Goal: Information Seeking & Learning: Learn about a topic

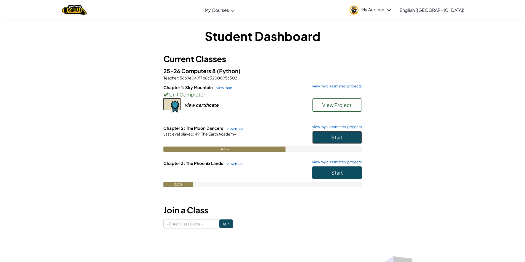
click at [320, 138] on button "Start" at bounding box center [337, 137] width 50 height 13
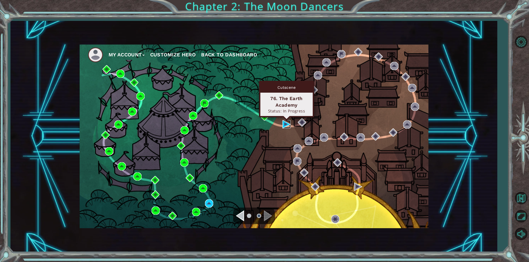
click at [283, 123] on img at bounding box center [286, 124] width 8 height 8
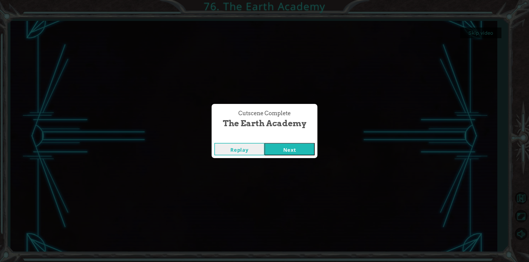
click at [280, 154] on button "Next" at bounding box center [289, 149] width 50 height 12
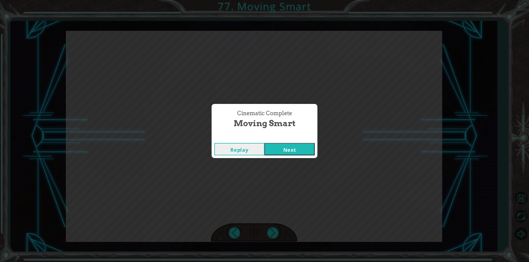
click at [264, 143] on button "Next" at bounding box center [289, 149] width 50 height 12
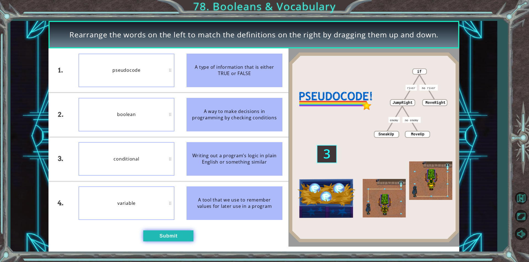
click at [161, 236] on button "Submit" at bounding box center [168, 236] width 50 height 11
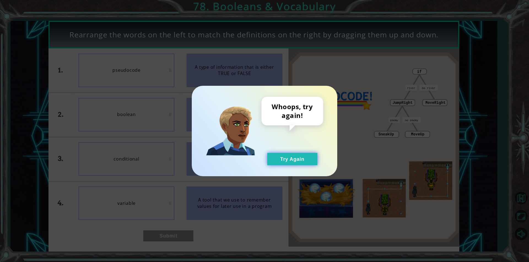
click at [291, 163] on button "Try Again" at bounding box center [292, 159] width 50 height 12
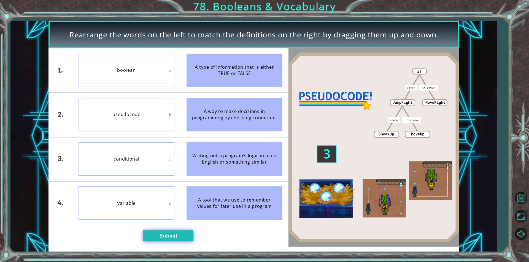
click at [162, 232] on button "Submit" at bounding box center [168, 236] width 50 height 11
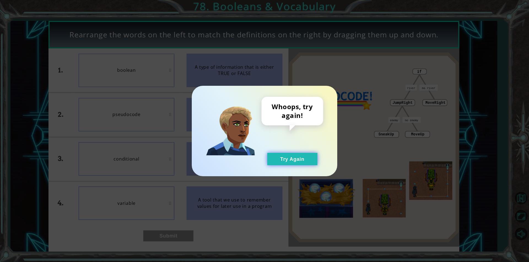
click at [287, 162] on button "Try Again" at bounding box center [292, 159] width 50 height 12
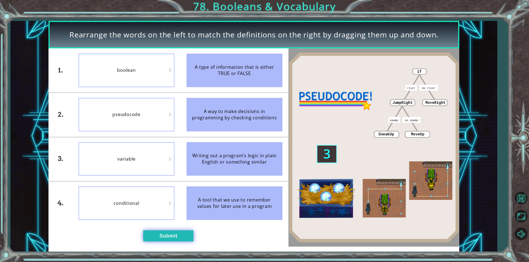
click at [185, 236] on button "Submit" at bounding box center [168, 236] width 50 height 11
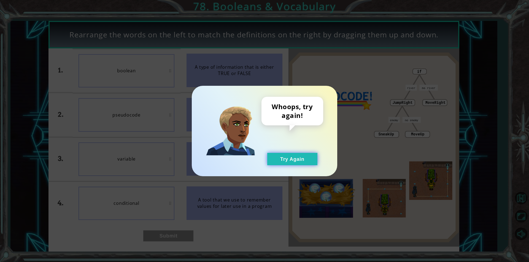
click at [292, 163] on button "Try Again" at bounding box center [292, 159] width 50 height 12
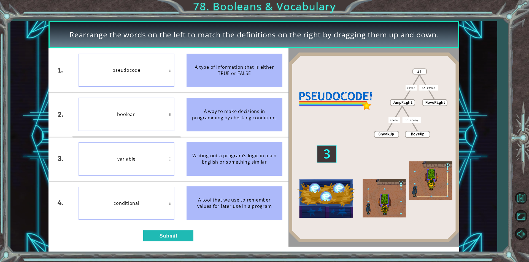
click at [178, 224] on li "conditional" at bounding box center [126, 204] width 108 height 44
click at [177, 233] on button "Submit" at bounding box center [168, 236] width 50 height 11
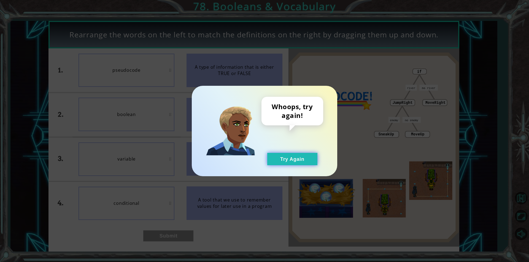
click at [291, 158] on button "Try Again" at bounding box center [292, 159] width 50 height 12
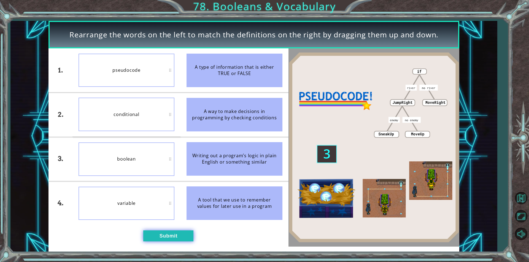
click at [186, 234] on button "Submit" at bounding box center [168, 236] width 50 height 11
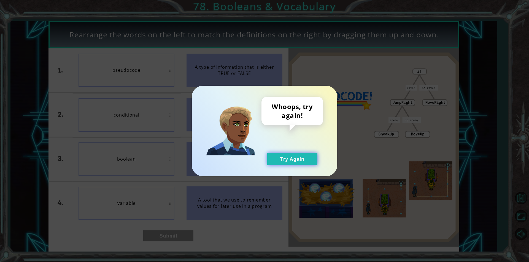
click at [290, 158] on button "Try Again" at bounding box center [292, 159] width 50 height 12
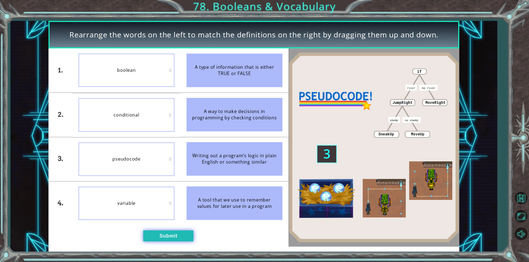
click at [164, 233] on button "Submit" at bounding box center [168, 236] width 50 height 11
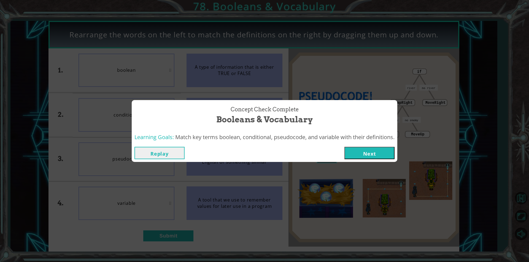
click at [356, 153] on button "Next" at bounding box center [369, 153] width 50 height 12
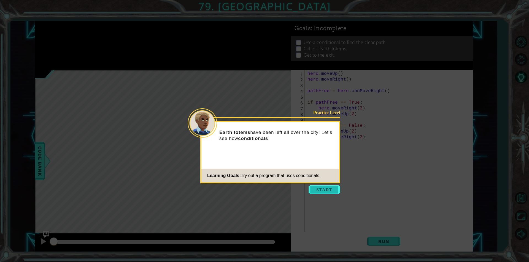
click at [319, 186] on button "Start" at bounding box center [323, 190] width 31 height 9
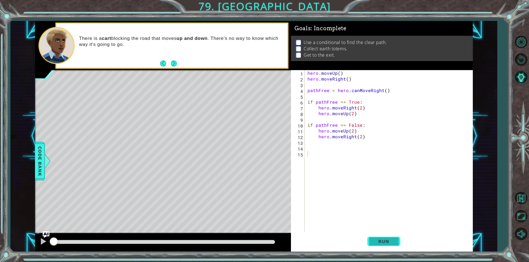
drag, startPoint x: 371, startPoint y: 238, endPoint x: 377, endPoint y: 237, distance: 6.2
click at [377, 237] on button "Run" at bounding box center [383, 242] width 33 height 18
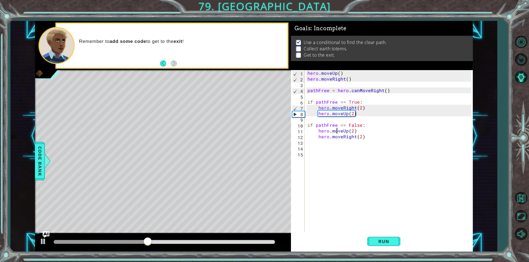
click at [336, 133] on div "hero . moveUp ( ) hero . moveRight ( ) pathFree = hero . canMoveRight ( ) if pa…" at bounding box center [389, 156] width 167 height 173
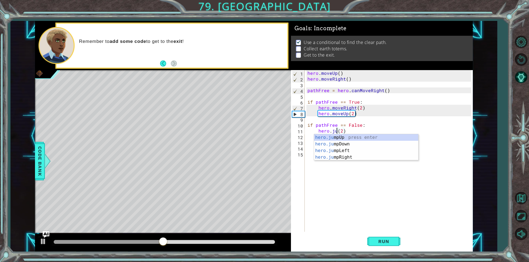
scroll to position [0, 2]
click at [353, 157] on div "hero.jum pUp press enter hero.jum pDown press enter hero.jum pLeft press enter …" at bounding box center [366, 154] width 104 height 40
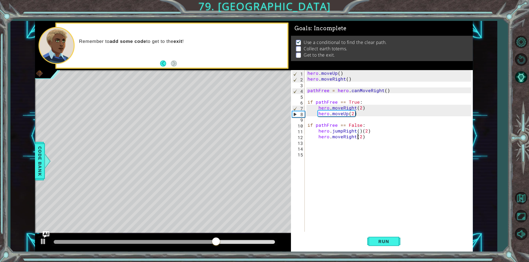
click at [358, 138] on div "hero . moveUp ( ) hero . moveRight ( ) pathFree = hero . canMoveRight ( ) if pa…" at bounding box center [389, 156] width 167 height 173
click at [362, 132] on div "hero . moveUp ( ) hero . moveRight ( ) pathFree = hero . canMoveRight ( ) if pa…" at bounding box center [389, 156] width 167 height 173
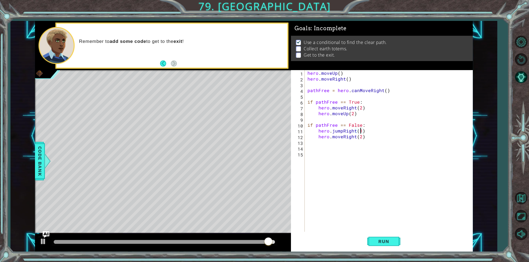
scroll to position [0, 3]
type textarea "hero.moveRight(1)"
click at [326, 143] on div "hero . moveUp ( ) hero . moveRight ( ) pathFree = hero . canMoveRight ( ) if pa…" at bounding box center [389, 156] width 167 height 173
type textarea "h"
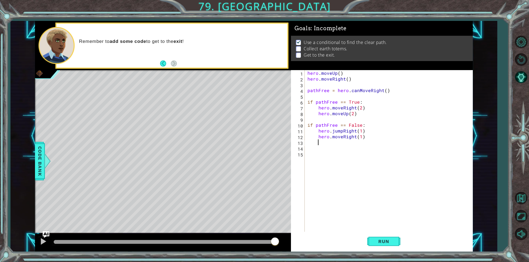
scroll to position [0, 1]
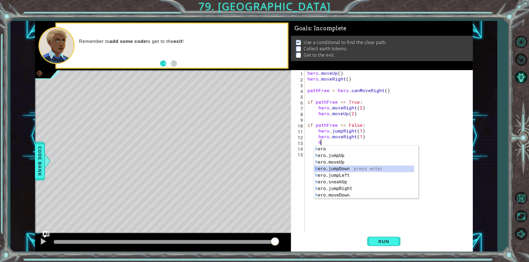
click at [343, 169] on div "h ero press enter h ero.jumpUp press enter h ero.moveUp press enter h ero.jumpD…" at bounding box center [364, 179] width 100 height 66
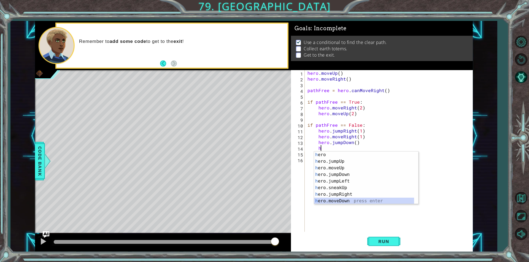
click at [364, 200] on div "h ero press enter h ero.jumpUp press enter h ero.moveUp press enter h ero.jumpD…" at bounding box center [364, 185] width 100 height 66
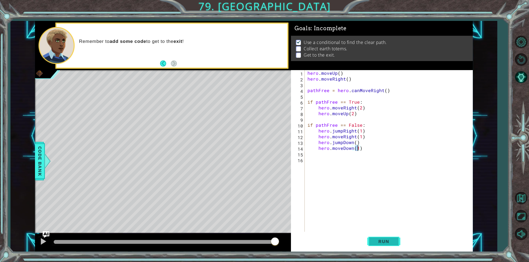
click at [382, 238] on button "Run" at bounding box center [383, 242] width 33 height 18
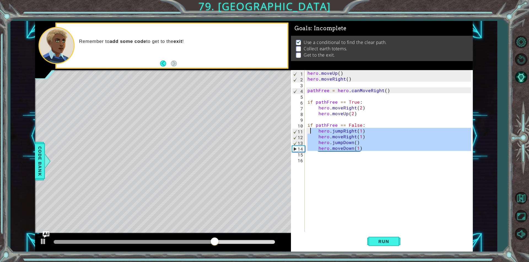
drag, startPoint x: 389, startPoint y: 151, endPoint x: 309, endPoint y: 132, distance: 81.5
click at [309, 132] on div "hero . moveUp ( ) hero . moveRight ( ) pathFree = hero . canMoveRight ( ) if pa…" at bounding box center [389, 156] width 167 height 173
type textarea "hero.jumpRight(1) hero.moveRight(1)"
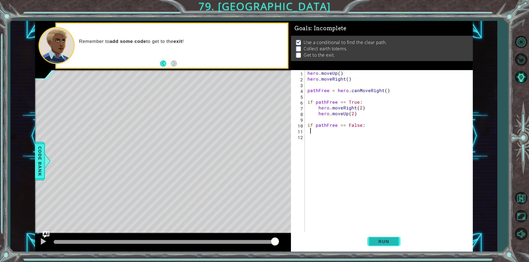
click at [399, 243] on button "Run" at bounding box center [383, 242] width 33 height 18
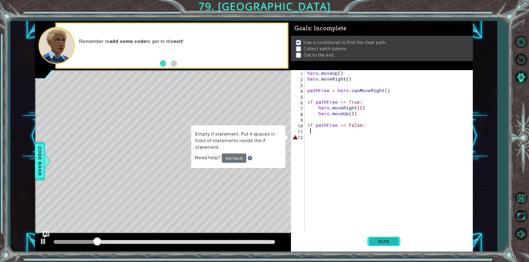
type textarea "v"
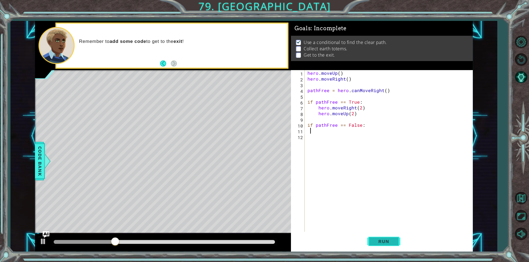
paste textarea "Code Area"
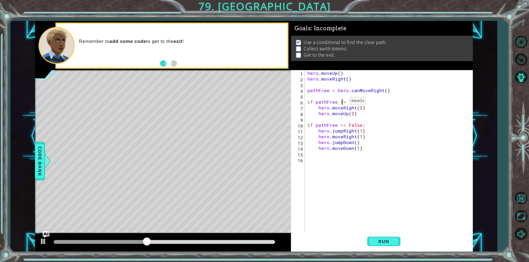
click at [343, 102] on div "hero . moveUp ( ) hero . moveRight ( ) pathFree = hero . canMoveRight ( ) if pa…" at bounding box center [389, 156] width 167 height 173
type textarea "hero.moveUp(2)"
click at [384, 246] on button "Run" at bounding box center [383, 242] width 33 height 18
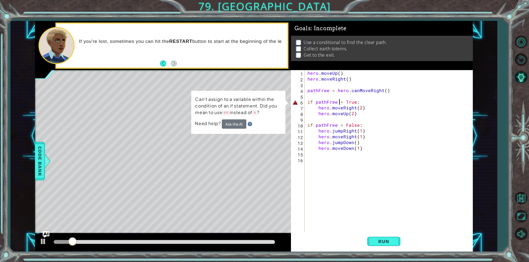
click at [340, 101] on div "hero . moveUp ( ) hero . moveRight ( ) pathFree = hero . canMoveRight ( ) if pa…" at bounding box center [389, 156] width 167 height 173
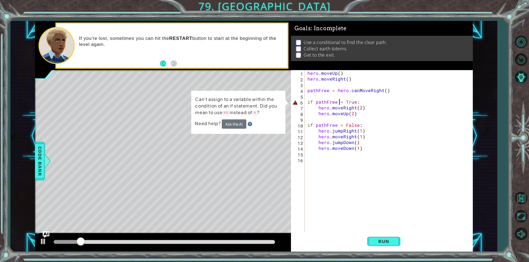
scroll to position [0, 2]
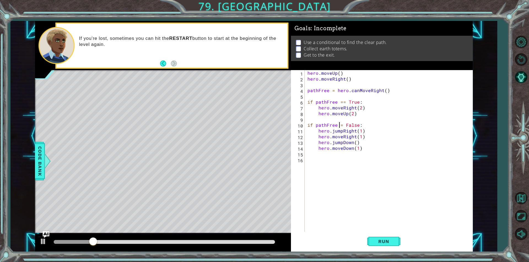
click at [339, 126] on div "hero . moveUp ( ) hero . moveRight ( ) pathFree = hero . canMoveRight ( ) if pa…" at bounding box center [389, 156] width 167 height 173
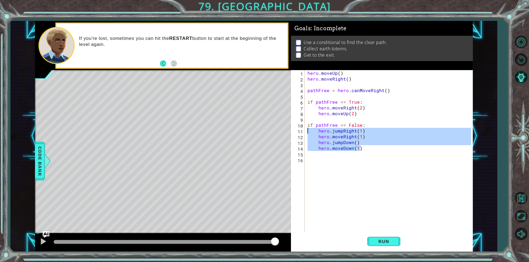
drag, startPoint x: 366, startPoint y: 146, endPoint x: 218, endPoint y: 132, distance: 148.2
click at [218, 132] on div "1 ההההההההההההההההההההההההההההההההההההההההההההההההההההההההההההההההההההההההההההה…" at bounding box center [254, 136] width 438 height 231
type textarea "hero.jumpRight(1)"
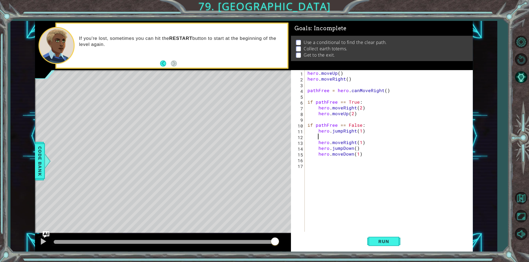
scroll to position [0, 0]
type textarea "hero.jumpRight(1)"
click at [326, 180] on div "hero . moveUp ( ) hero . moveRight ( ) pathFree = hero . canMoveRight ( ) if pa…" at bounding box center [389, 156] width 167 height 173
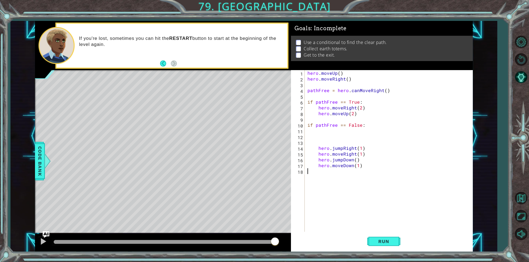
type textarea "hero.moveDown(1)"
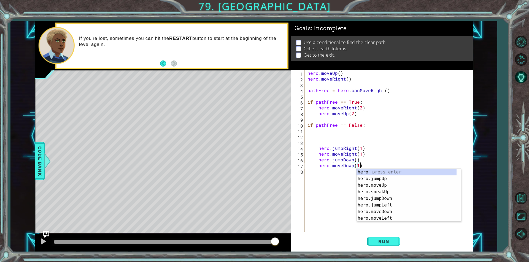
click at [324, 130] on div "hero . moveUp ( ) hero . moveRight ( ) pathFree = hero . canMoveRight ( ) if pa…" at bounding box center [389, 156] width 167 height 173
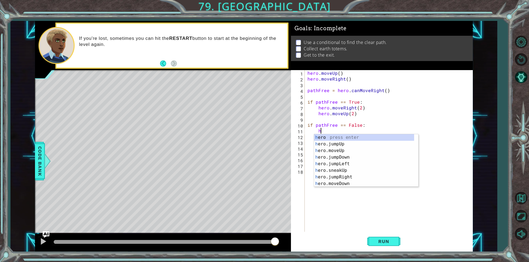
scroll to position [0, 1]
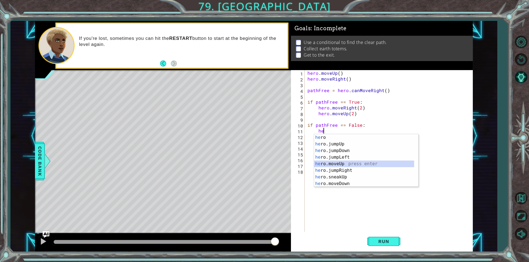
click at [352, 162] on div "he ro press enter he ro.jumpUp press enter he ro.jumpDown press enter he ro.jum…" at bounding box center [364, 167] width 100 height 66
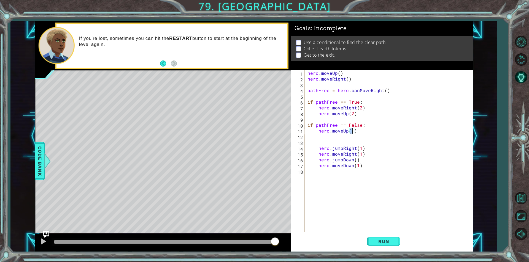
type textarea "hero.moveUp(2)"
click at [330, 134] on div "hero . moveUp ( ) hero . moveRight ( ) pathFree = hero . canMoveRight ( ) if pa…" at bounding box center [389, 156] width 167 height 173
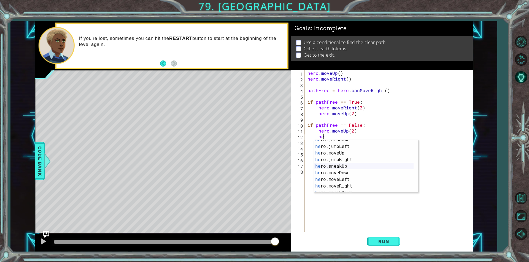
scroll to position [33, 0]
click at [348, 168] on div "he ro.jumpRight press enter he ro.sneakUp press enter he ro.moveDown press ente…" at bounding box center [364, 173] width 100 height 66
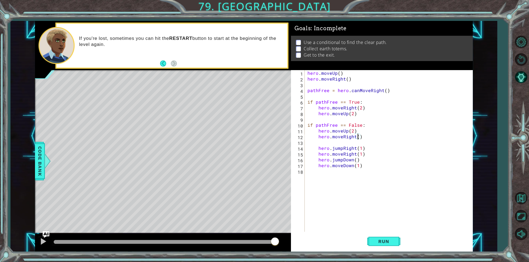
scroll to position [0, 3]
click at [371, 237] on button "Run" at bounding box center [383, 242] width 33 height 18
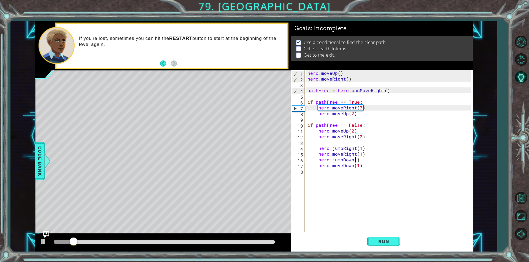
click at [355, 159] on div "hero . moveUp ( ) hero . moveRight ( ) pathFree = hero . canMoveRight ( ) if pa…" at bounding box center [389, 156] width 167 height 173
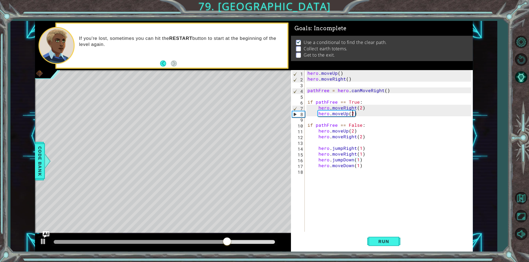
click at [352, 114] on div "hero . moveUp ( ) hero . moveRight ( ) pathFree = hero . canMoveRight ( ) if pa…" at bounding box center [389, 156] width 167 height 173
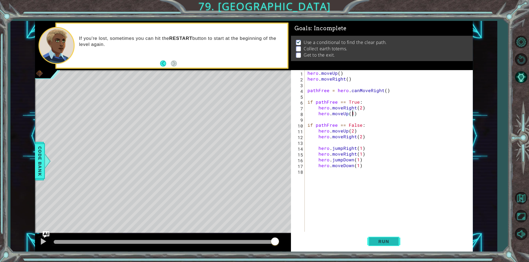
type textarea "hero.moveUp(1)"
click at [395, 239] on button "Run" at bounding box center [383, 242] width 33 height 18
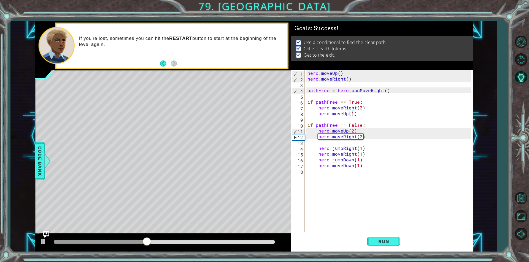
drag, startPoint x: 246, startPoint y: 240, endPoint x: 275, endPoint y: 243, distance: 29.1
click at [275, 243] on div at bounding box center [164, 243] width 226 height 8
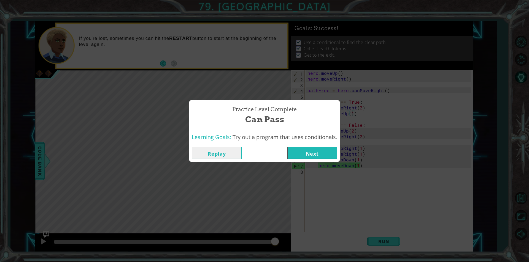
drag, startPoint x: 186, startPoint y: 241, endPoint x: 274, endPoint y: 243, distance: 88.7
click at [274, 243] on body "1 ההההההההההההההההההההההההההההההההההההההההההההההההההההההההההההההההההההההההההההה…" at bounding box center [264, 131] width 529 height 262
click at [316, 150] on button "Next" at bounding box center [312, 153] width 50 height 12
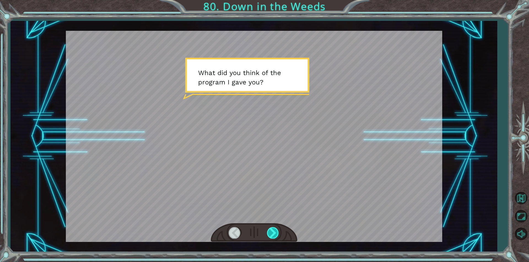
click at [273, 233] on div at bounding box center [273, 232] width 12 height 11
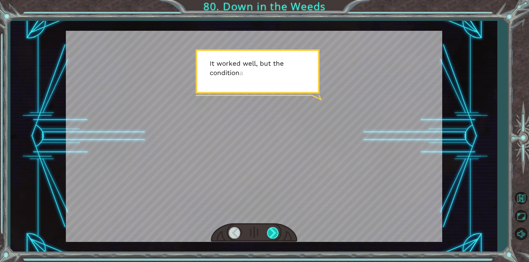
click at [273, 233] on div at bounding box center [273, 232] width 12 height 11
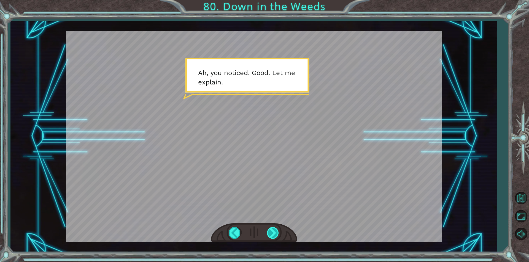
click at [267, 233] on div at bounding box center [273, 232] width 12 height 11
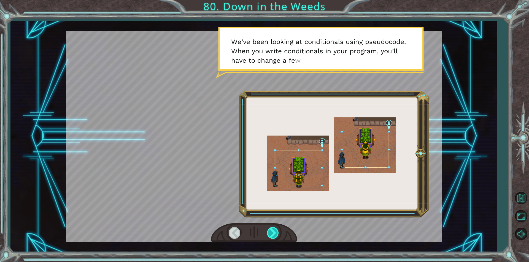
click at [267, 233] on div at bounding box center [273, 232] width 12 height 11
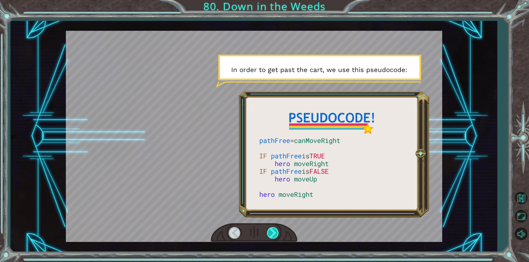
click at [267, 233] on div at bounding box center [273, 232] width 12 height 11
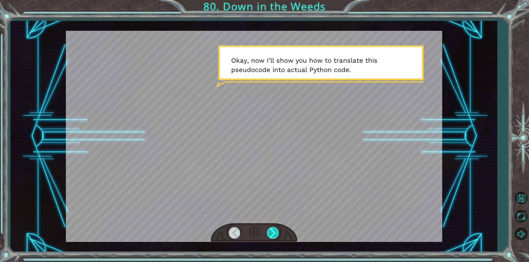
click at [267, 233] on div at bounding box center [273, 232] width 12 height 11
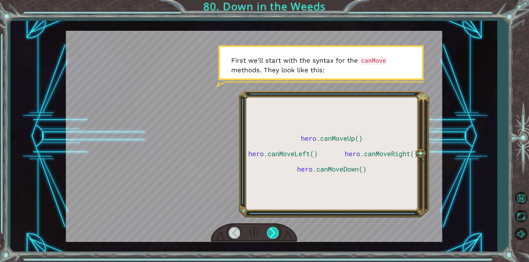
click at [267, 233] on div at bounding box center [273, 232] width 12 height 11
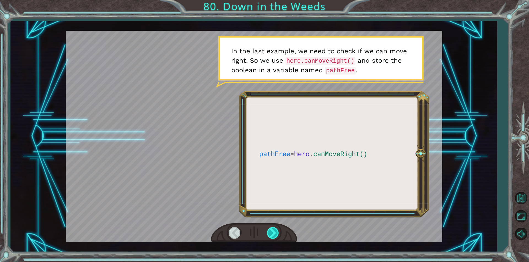
click at [267, 233] on div at bounding box center [273, 232] width 12 height 11
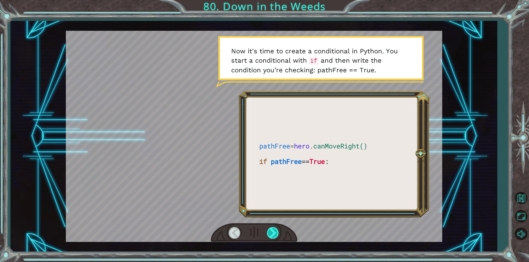
click at [267, 233] on div at bounding box center [273, 232] width 12 height 11
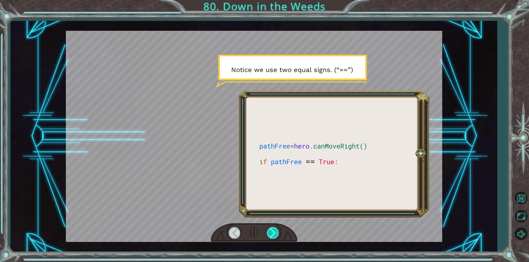
click at [267, 233] on div at bounding box center [273, 232] width 12 height 11
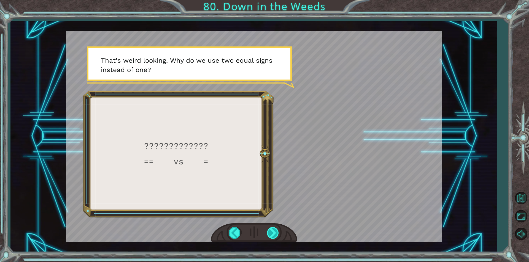
click at [267, 233] on div at bounding box center [273, 232] width 12 height 11
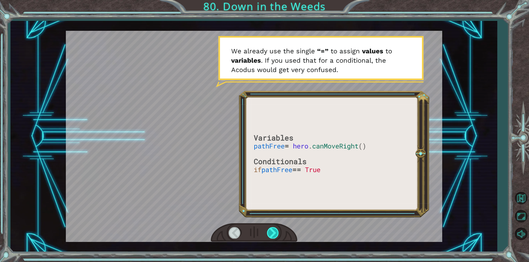
click at [267, 233] on div at bounding box center [273, 232] width 12 height 11
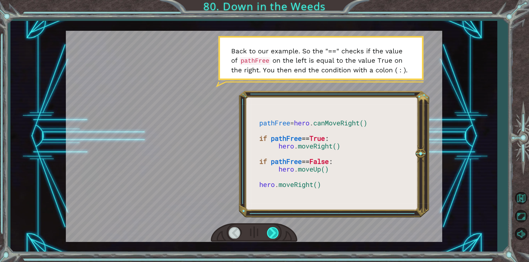
click at [267, 233] on div at bounding box center [273, 232] width 12 height 11
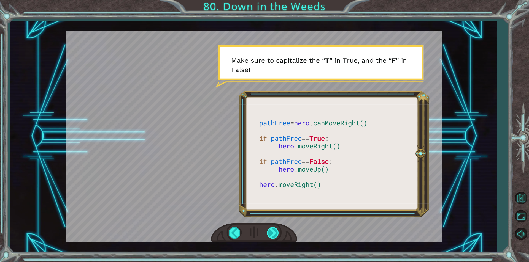
click at [267, 233] on div at bounding box center [273, 232] width 12 height 11
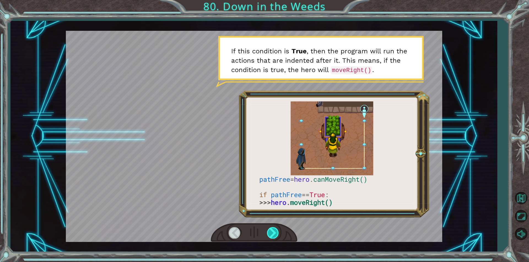
click at [267, 233] on div at bounding box center [273, 232] width 12 height 11
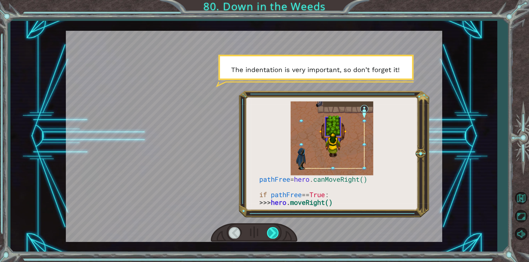
click at [267, 233] on div at bounding box center [273, 232] width 12 height 11
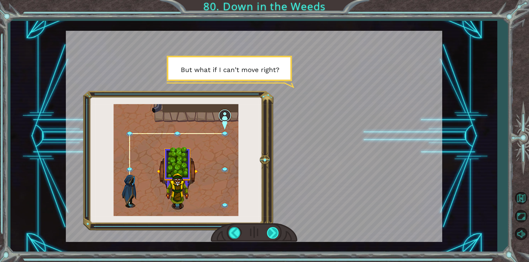
click at [268, 232] on div at bounding box center [273, 232] width 12 height 11
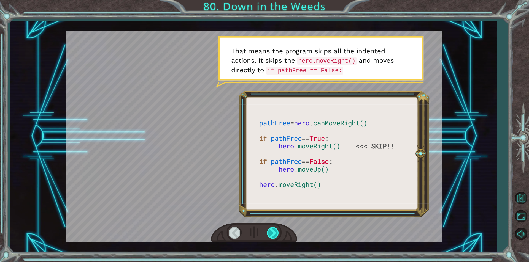
click at [268, 232] on div at bounding box center [273, 232] width 12 height 11
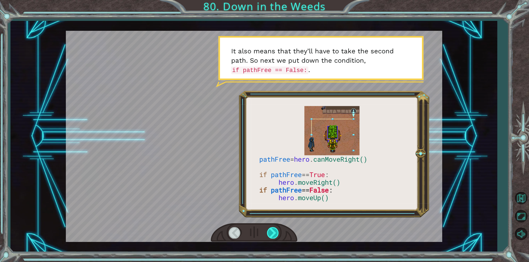
click at [268, 232] on div at bounding box center [273, 232] width 12 height 11
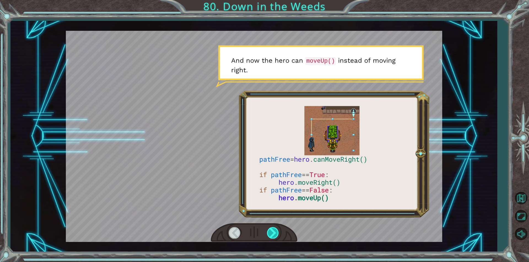
click at [268, 232] on div at bounding box center [273, 232] width 12 height 11
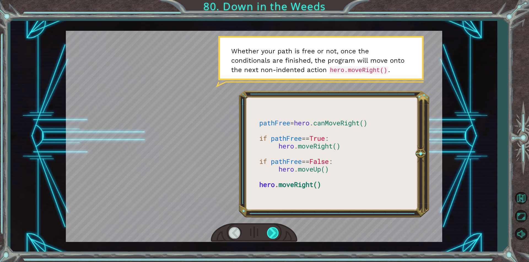
click at [268, 232] on div at bounding box center [273, 232] width 12 height 11
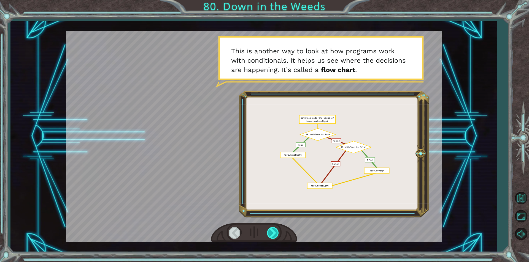
click at [268, 232] on div at bounding box center [273, 232] width 12 height 11
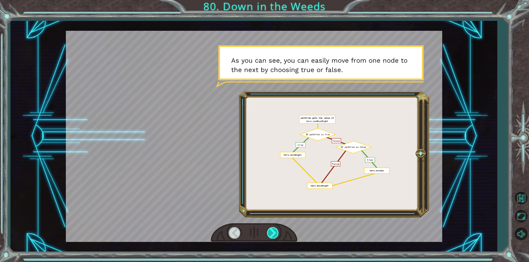
click at [268, 232] on div at bounding box center [273, 232] width 12 height 11
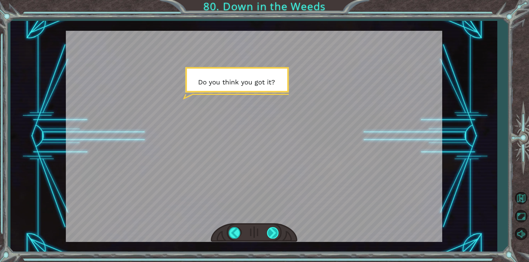
click at [268, 232] on div at bounding box center [273, 232] width 12 height 11
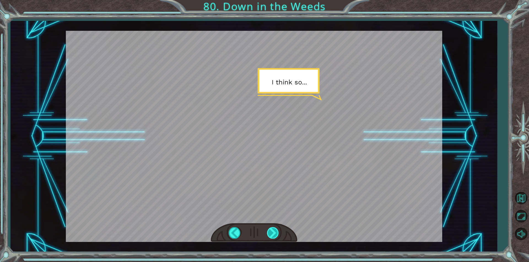
click at [268, 232] on div at bounding box center [273, 232] width 12 height 11
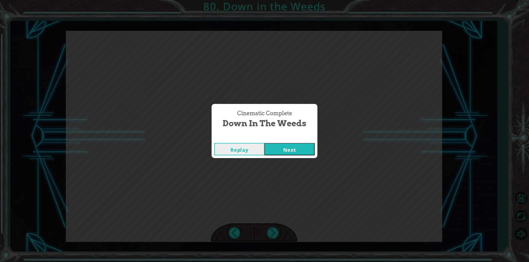
click at [302, 148] on button "Next" at bounding box center [289, 149] width 50 height 12
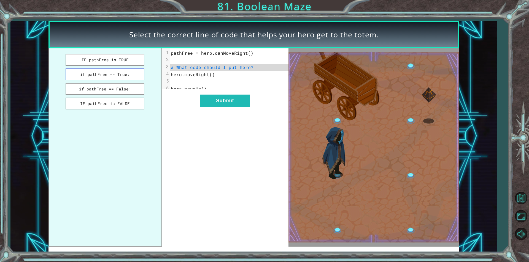
click at [135, 74] on button "if pathFree == True:" at bounding box center [105, 75] width 79 height 12
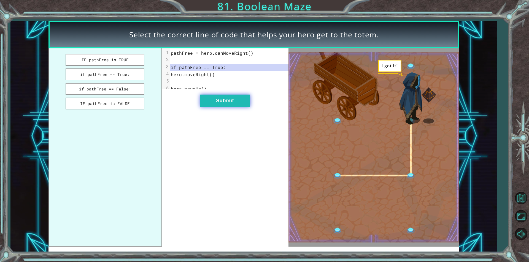
click at [211, 105] on button "Submit" at bounding box center [225, 101] width 50 height 12
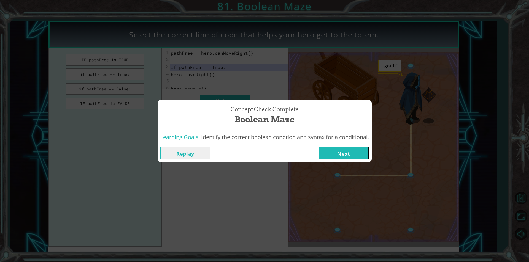
click at [339, 156] on button "Next" at bounding box center [344, 153] width 50 height 12
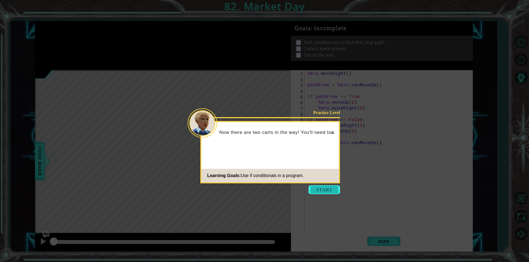
click at [325, 189] on button "Start" at bounding box center [323, 190] width 31 height 9
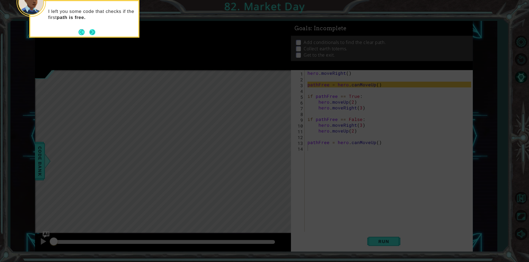
click at [93, 32] on button "Next" at bounding box center [92, 32] width 10 height 10
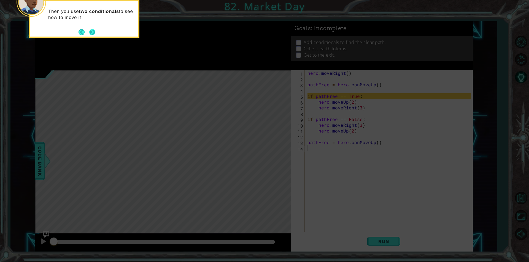
click at [91, 31] on button "Next" at bounding box center [92, 32] width 9 height 9
click at [91, 31] on button "Next" at bounding box center [92, 32] width 10 height 10
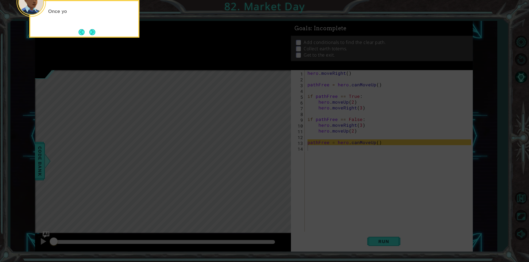
click at [91, 31] on button "Next" at bounding box center [92, 32] width 9 height 9
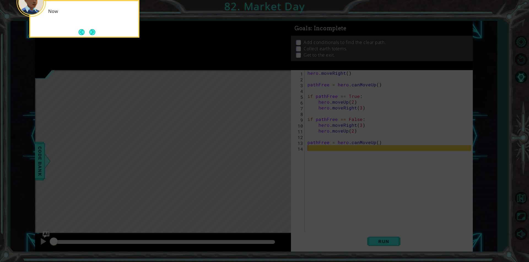
click at [91, 31] on button "Next" at bounding box center [92, 32] width 7 height 7
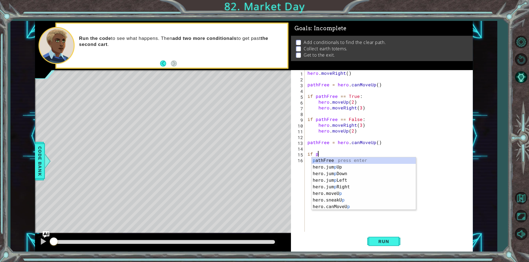
scroll to position [0, 0]
click at [343, 157] on div "p athFree press enter hero.jum p Up press enter hero.jum p Down press enter her…" at bounding box center [363, 190] width 104 height 66
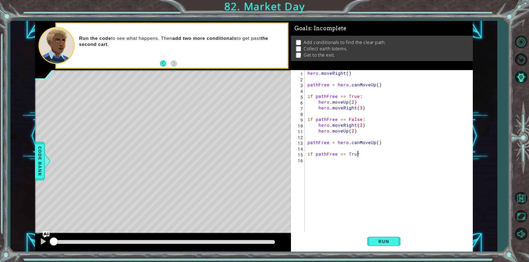
scroll to position [0, 3]
type textarea "if pathFree == True:"
click at [339, 159] on div "hero . moveRight ( ) pathFree = hero . canMoveUp ( ) if pathFree == True : hero…" at bounding box center [389, 156] width 167 height 173
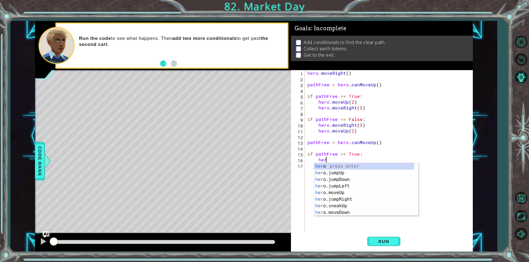
scroll to position [0, 1]
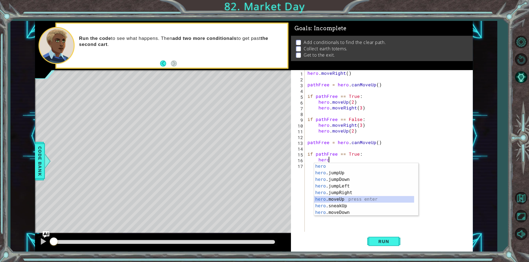
click at [337, 199] on div "hero press enter hero .jumpUp press enter hero .jumpDown press enter hero .jump…" at bounding box center [364, 196] width 100 height 66
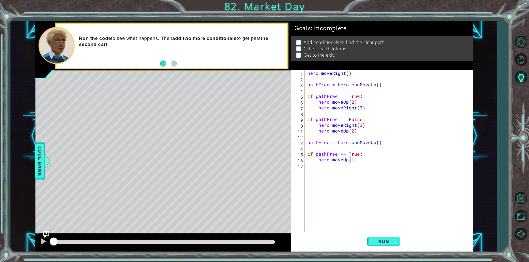
type textarea "hero.moveUp(2)"
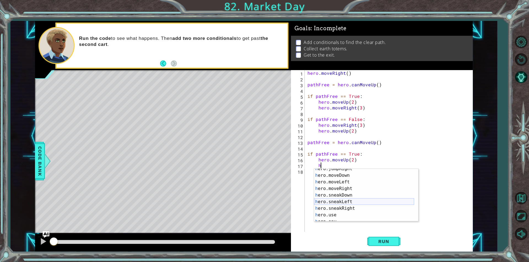
scroll to position [43, 0]
click at [329, 188] on div "h ero.jumpRight press enter h ero.moveDown press enter h ero.moveLeft press ent…" at bounding box center [364, 199] width 100 height 66
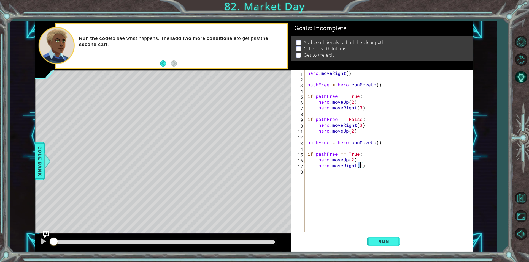
type textarea "hero.moveRight(3)"
click at [326, 176] on div "hero . moveRight ( ) pathFree = hero . canMoveUp ( ) if pathFree == True : hero…" at bounding box center [389, 156] width 167 height 173
type textarea "if pathFree == False:"
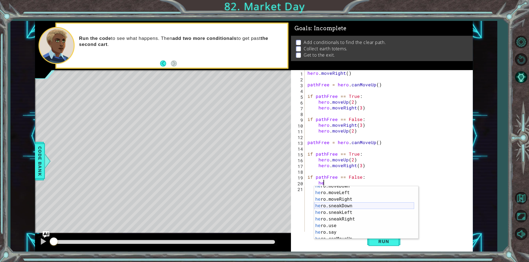
scroll to position [33, 0]
click at [341, 215] on div "he ro.jumpRight press enter he ro.sneakUp press enter he ro.moveDown press ente…" at bounding box center [364, 219] width 100 height 66
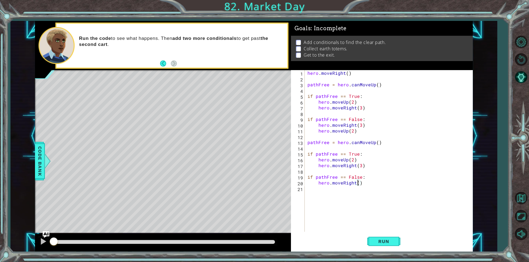
type textarea "hero.moveRight(2)"
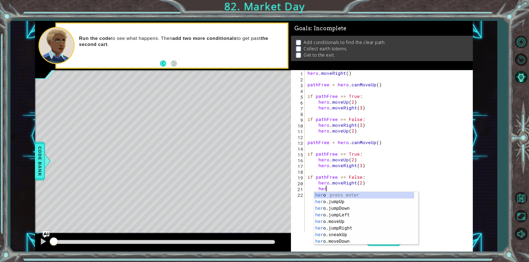
scroll to position [0, 1]
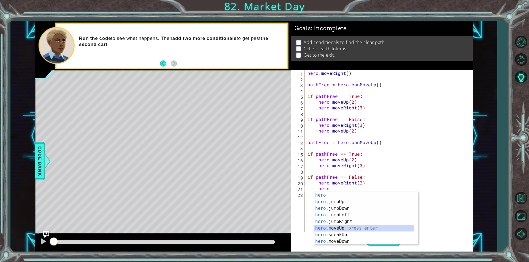
click at [340, 228] on div "hero press enter hero .jumpUp press enter hero .jumpDown press enter hero .jump…" at bounding box center [364, 225] width 100 height 66
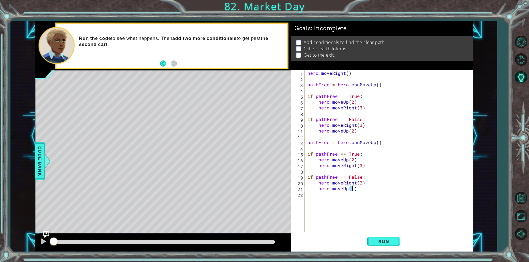
type textarea "hero.moveUp(2)"
click at [328, 195] on div "hero . moveRight ( ) pathFree = hero . canMoveUp ( ) if pathFree == True : hero…" at bounding box center [389, 156] width 167 height 173
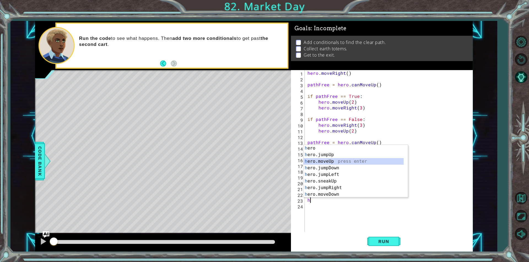
click at [332, 164] on div "h ero press enter h ero.jumpUp press enter h ero.moveUp press enter h ero.jumpD…" at bounding box center [353, 178] width 100 height 66
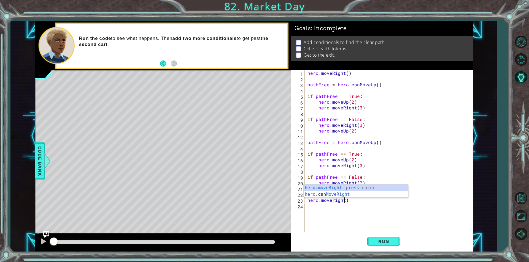
scroll to position [0, 2]
click at [332, 200] on div "hero . moveRight ( ) pathFree = hero . canMoveUp ( ) if pathFree == True : hero…" at bounding box center [389, 156] width 167 height 173
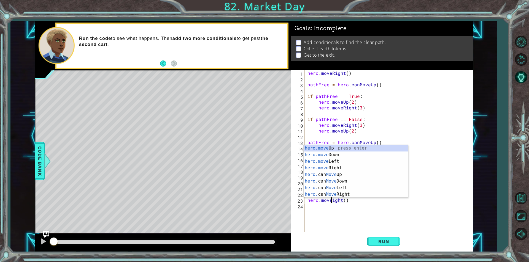
type textarea "hero.moveRight()"
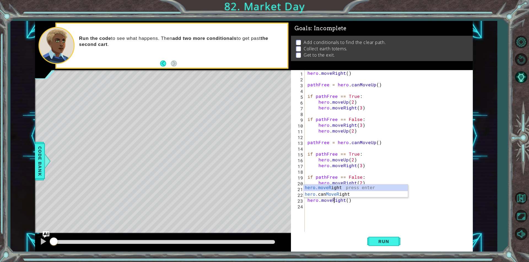
click at [339, 215] on div "hero . moveRight ( ) pathFree = hero . canMoveUp ( ) if pathFree == True : hero…" at bounding box center [389, 156] width 167 height 173
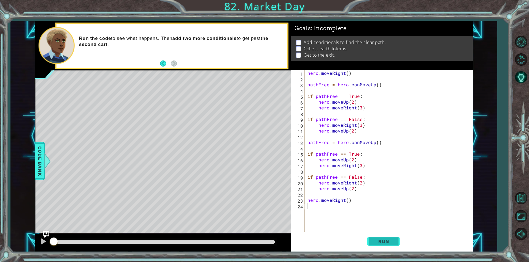
click at [379, 237] on button "Run" at bounding box center [383, 242] width 33 height 18
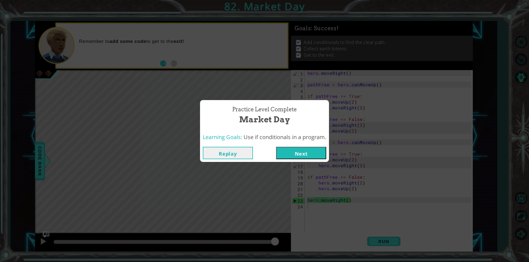
drag, startPoint x: 99, startPoint y: 242, endPoint x: 335, endPoint y: 266, distance: 236.9
click at [335, 262] on html "1 ההההההההההההההההההההההההההההההההההההההההההההההההההההההההההההההההההההההההההההה…" at bounding box center [264, 131] width 529 height 262
click at [316, 157] on button "Next" at bounding box center [301, 153] width 50 height 12
